Goal: Information Seeking & Learning: Learn about a topic

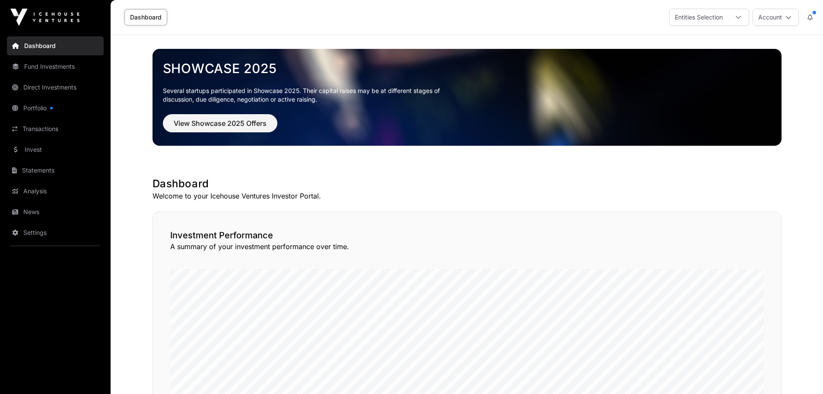
click at [45, 105] on link "Portfolio" at bounding box center [55, 108] width 97 height 19
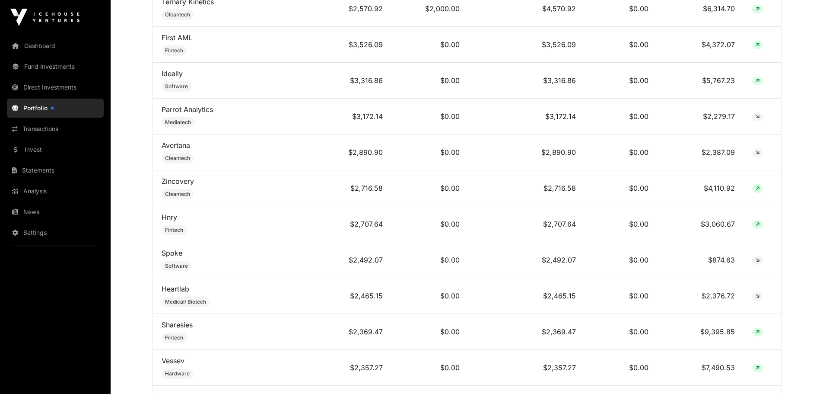
scroll to position [728, 0]
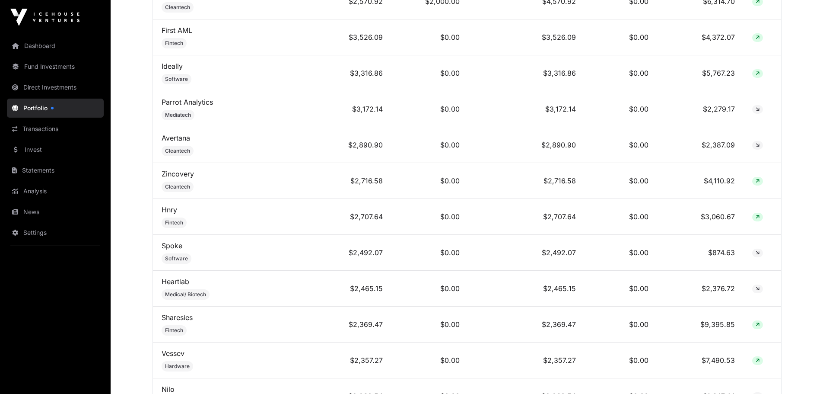
click at [184, 178] on link "Zincovery" at bounding box center [178, 173] width 32 height 9
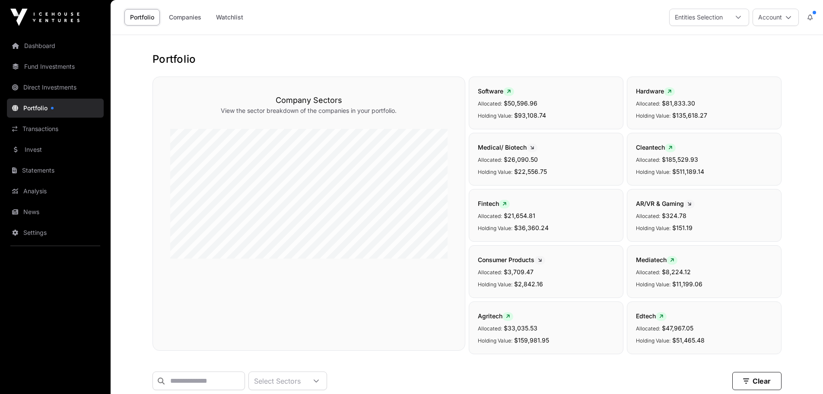
scroll to position [6242, 0]
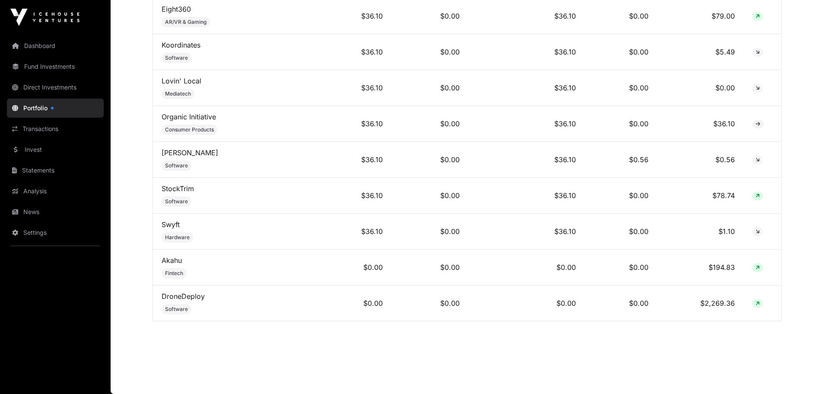
click at [39, 45] on link "Dashboard" at bounding box center [55, 45] width 97 height 19
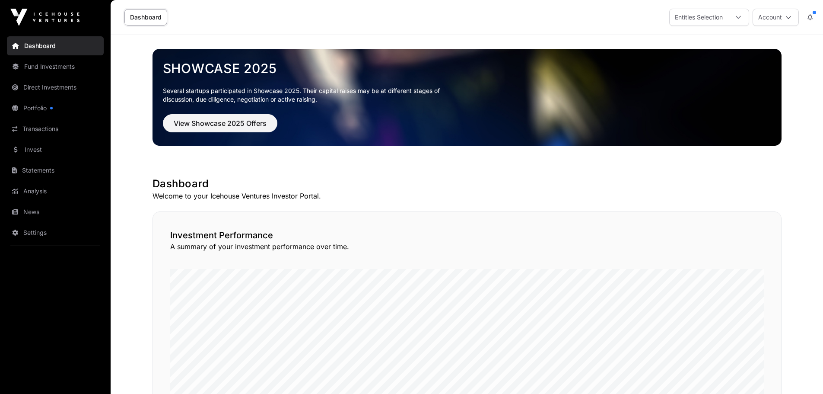
click at [27, 208] on link "News" at bounding box center [55, 211] width 97 height 19
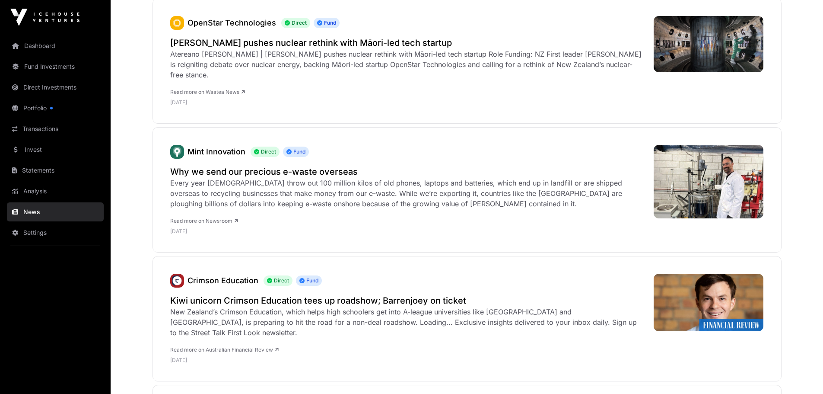
scroll to position [1439, 0]
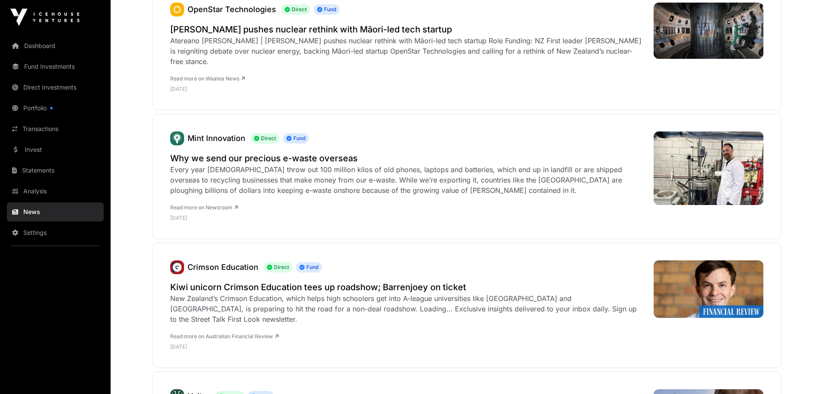
click at [210, 134] on link "Mint Innovation" at bounding box center [217, 138] width 58 height 9
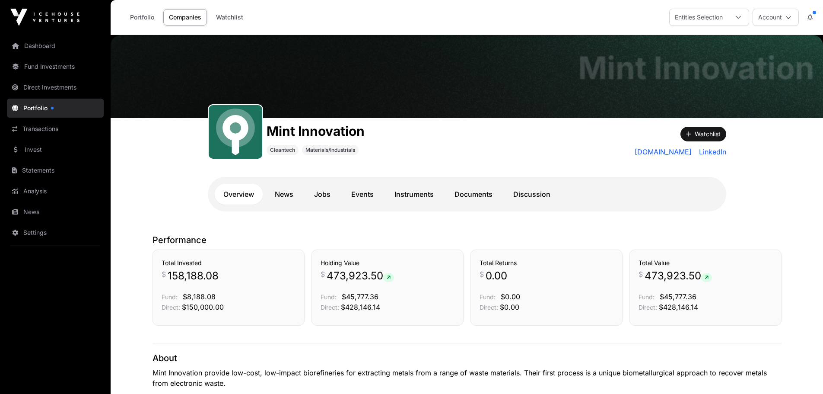
click at [35, 42] on link "Dashboard" at bounding box center [55, 45] width 97 height 19
